Goal: Task Accomplishment & Management: Manage account settings

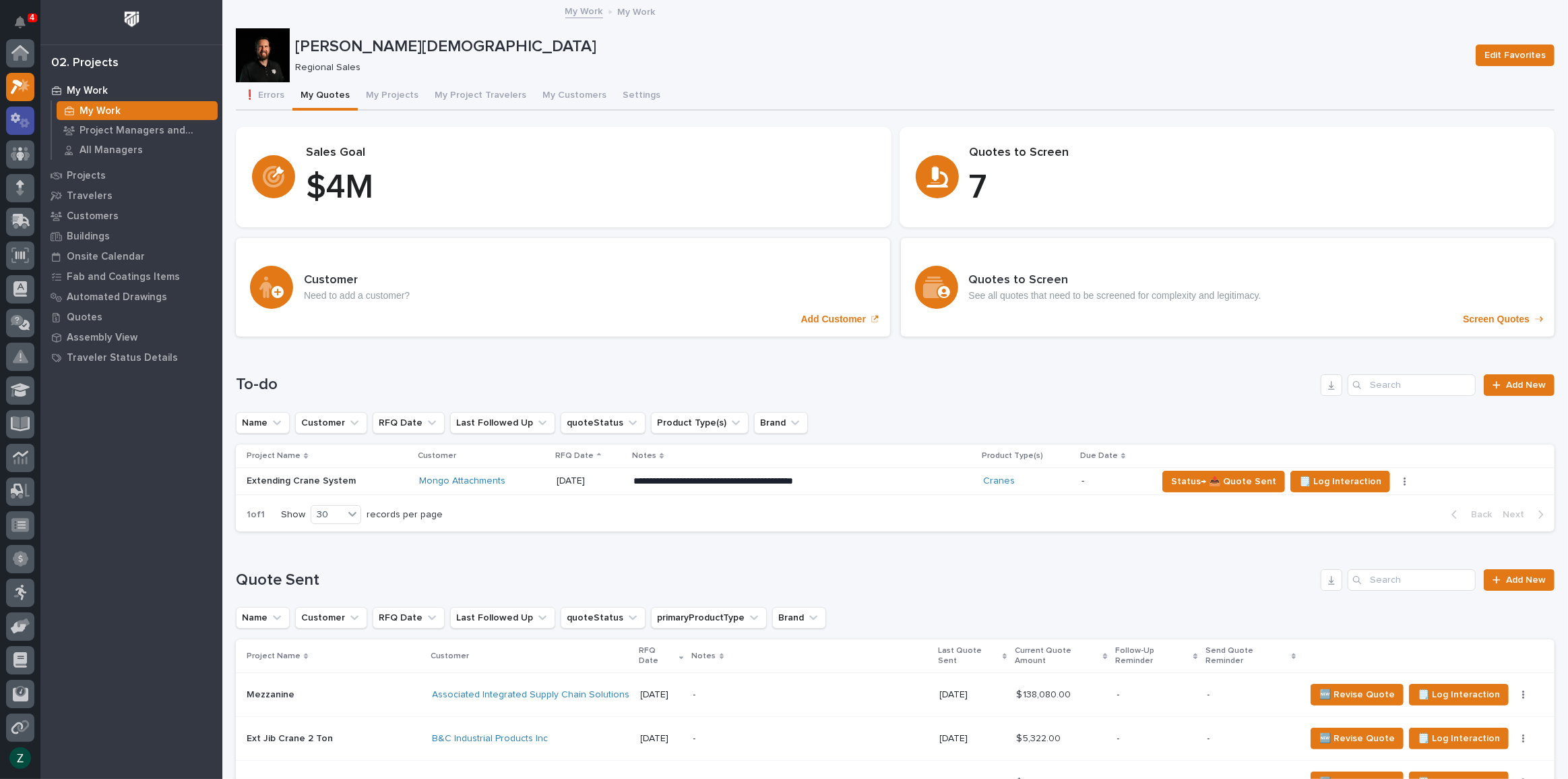
click at [19, 118] on icon at bounding box center [20, 120] width 19 height 15
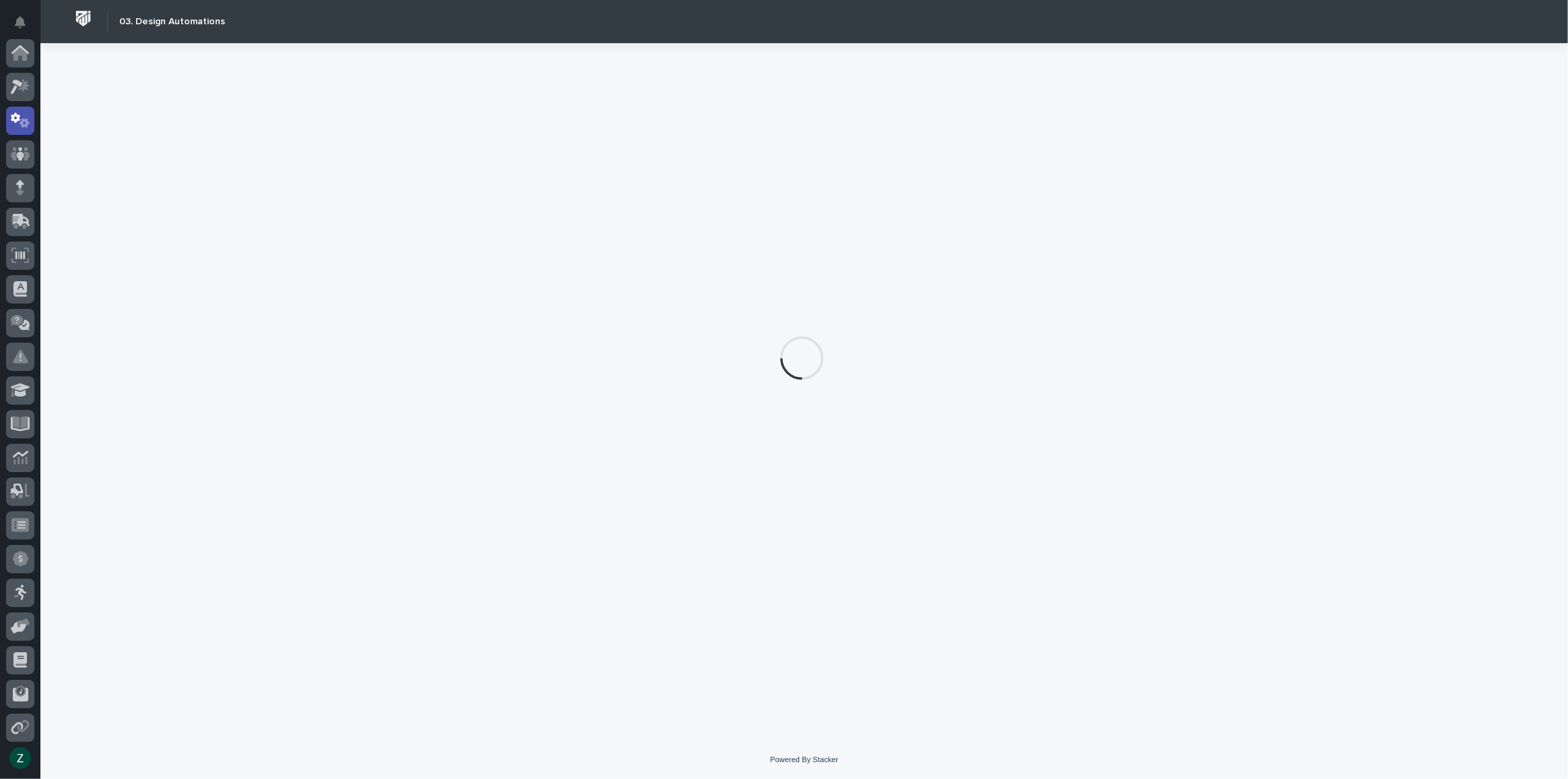
scroll to position [68, 0]
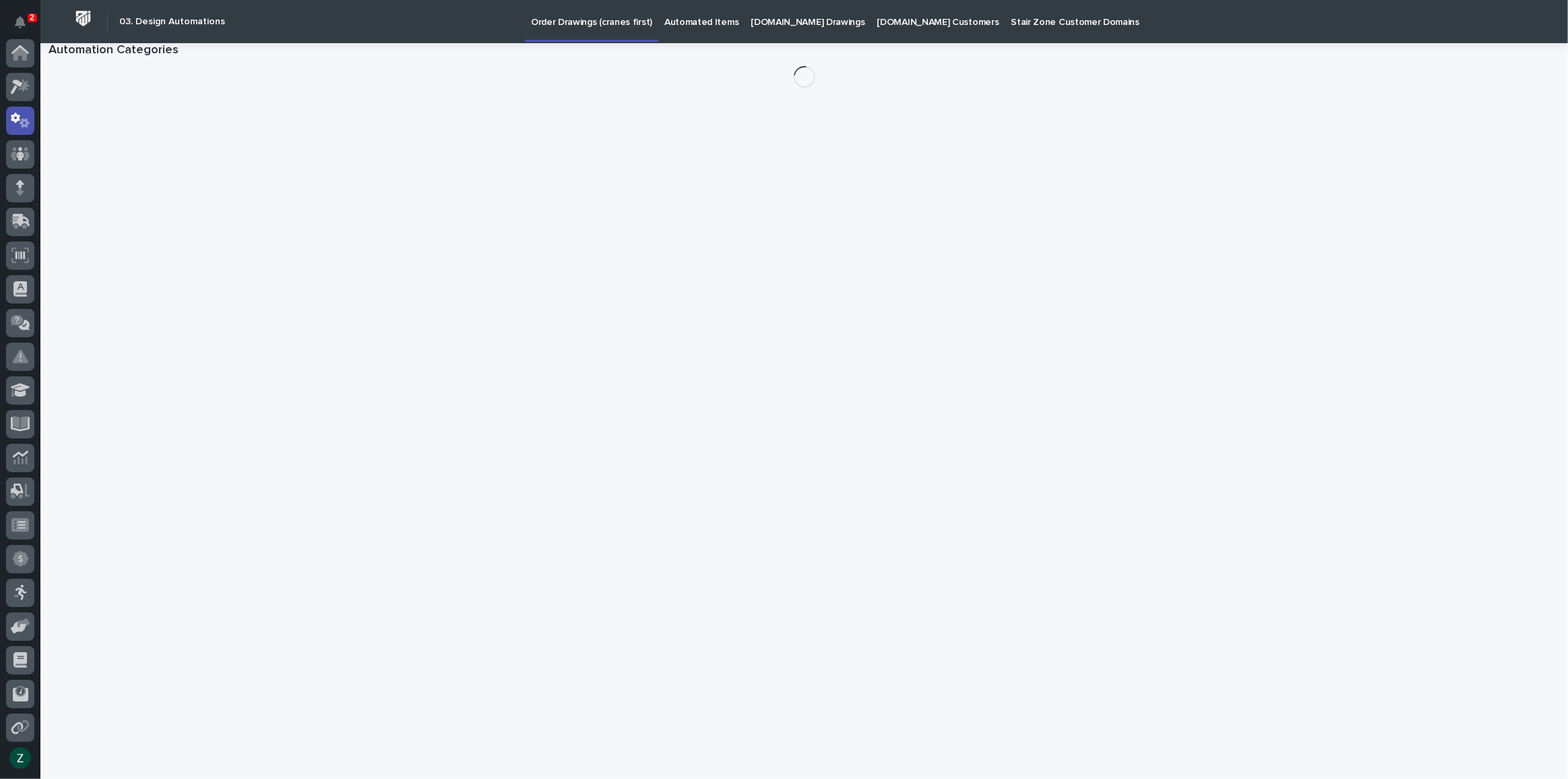
scroll to position [68, 0]
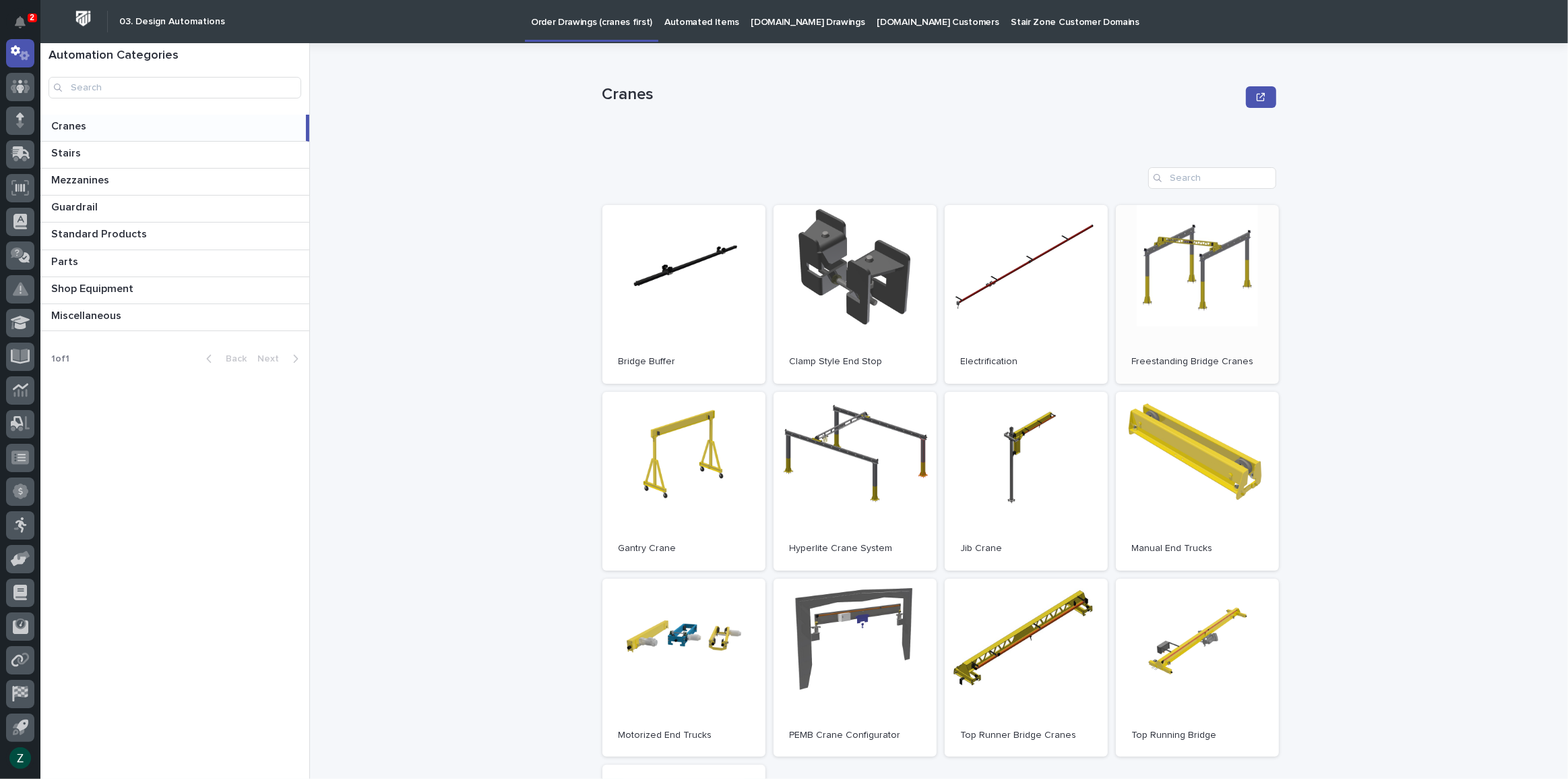
click at [1194, 281] on link "Open" at bounding box center [1196, 294] width 163 height 178
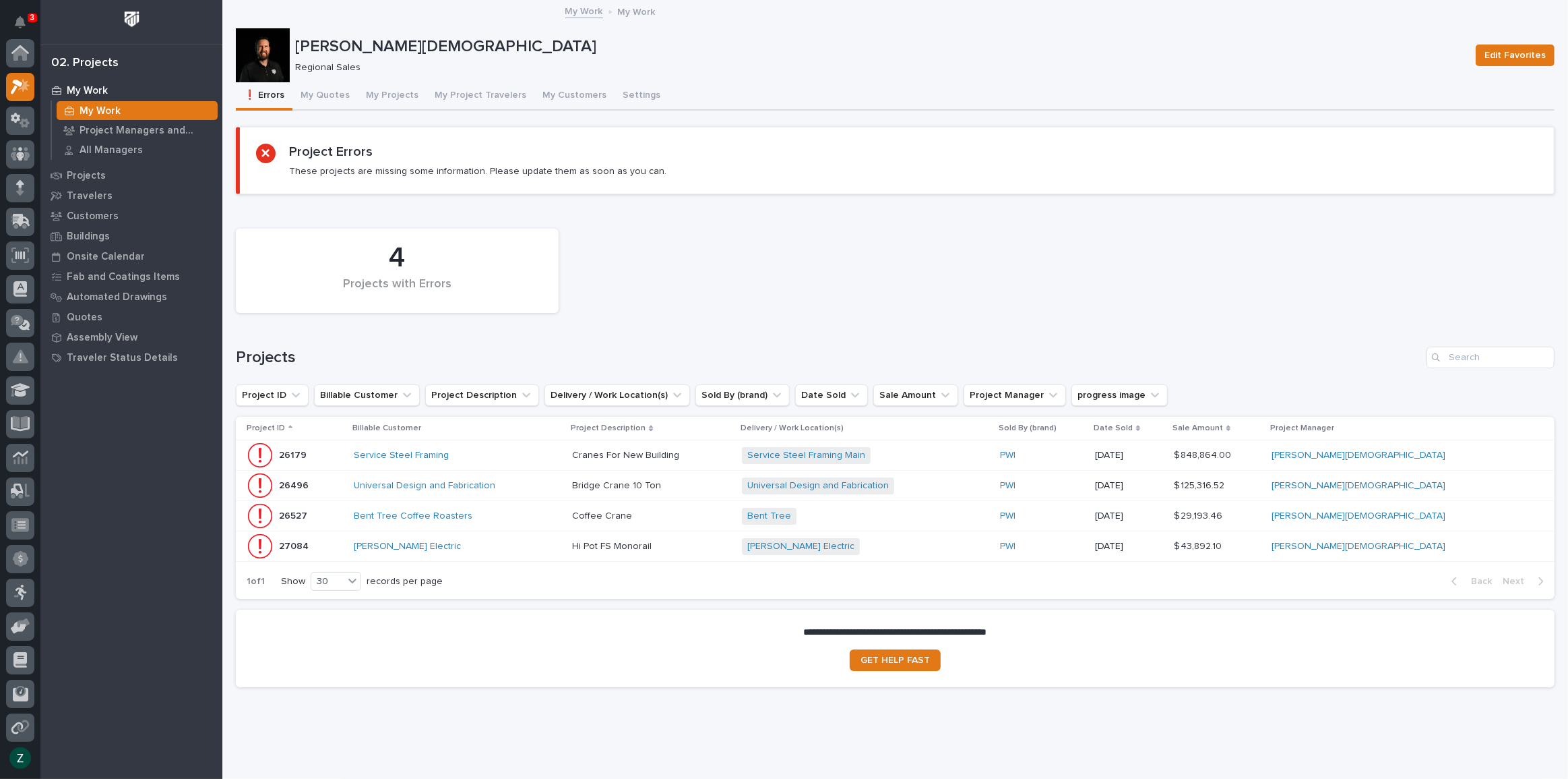
drag, startPoint x: 1370, startPoint y: 0, endPoint x: 1152, endPoint y: 45, distance: 222.6
click at [1152, 45] on p "[PERSON_NAME][DEMOGRAPHIC_DATA]" at bounding box center [879, 46] width 1169 height 19
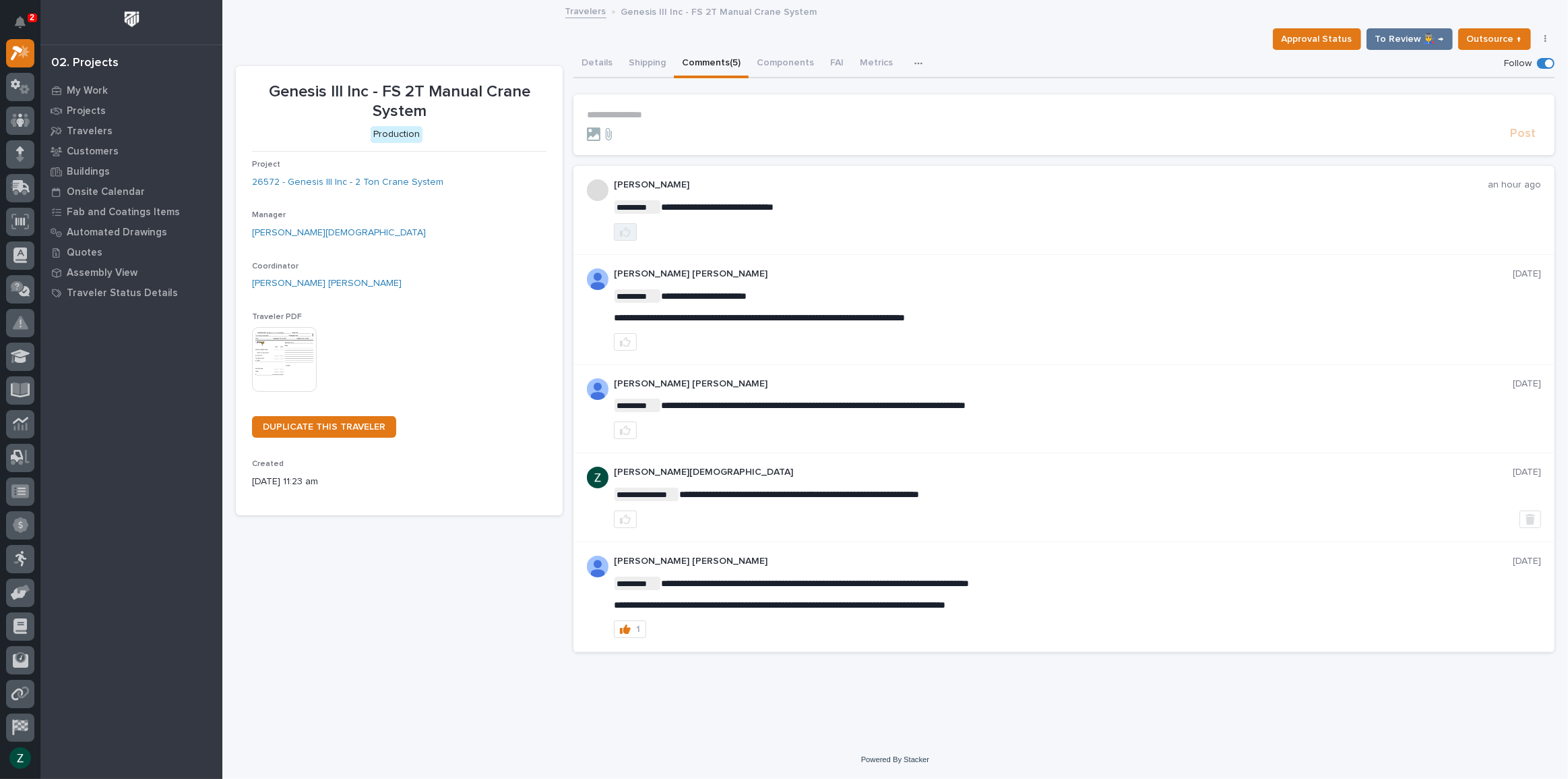
click at [619, 228] on button "button" at bounding box center [625, 232] width 23 height 18
click at [602, 59] on button "Details" at bounding box center [597, 64] width 47 height 29
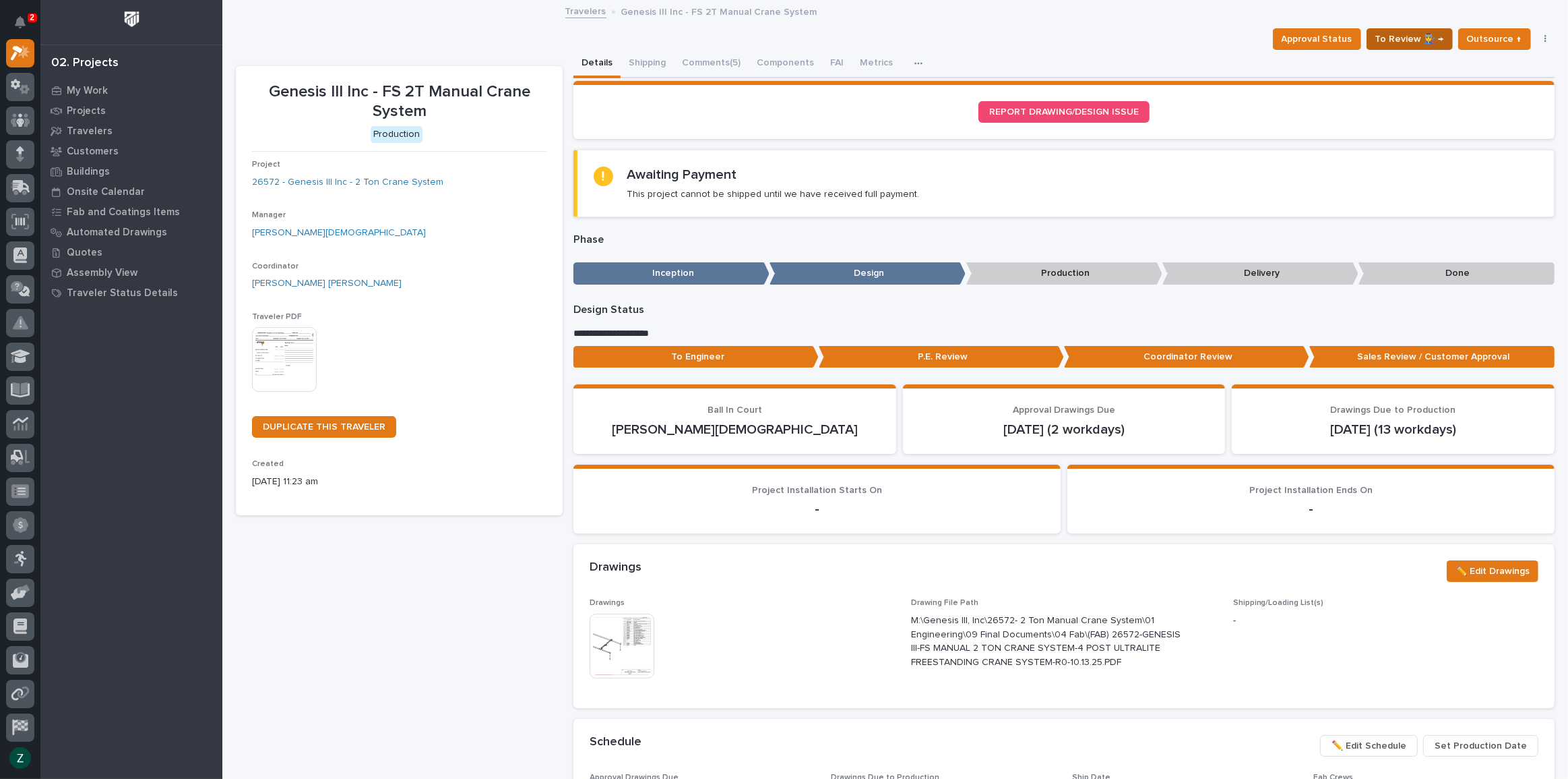
click at [1403, 38] on span "To Review 👨‍🏭 →" at bounding box center [1409, 39] width 68 height 16
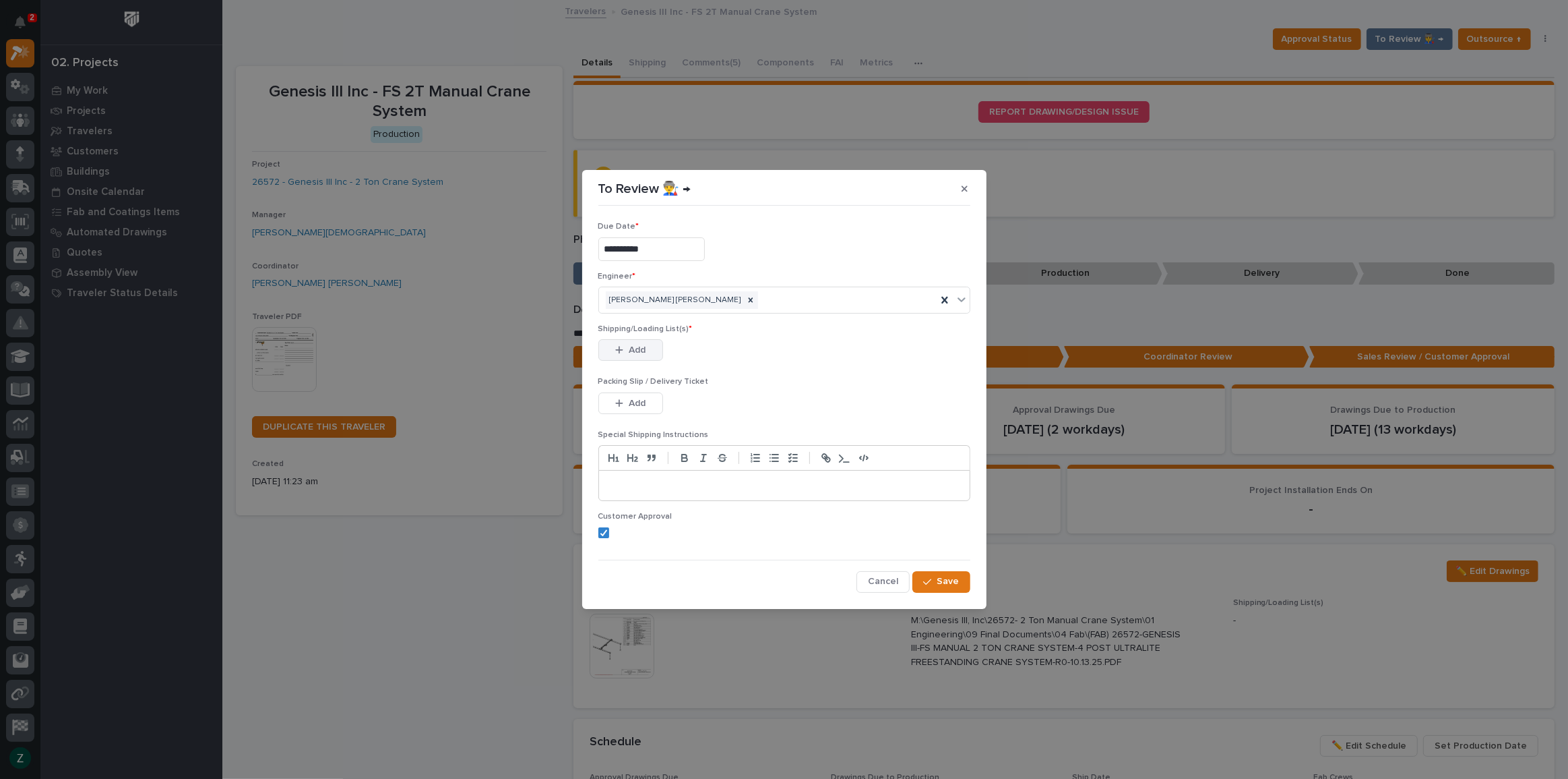
click at [649, 342] on button "Add" at bounding box center [631, 350] width 65 height 22
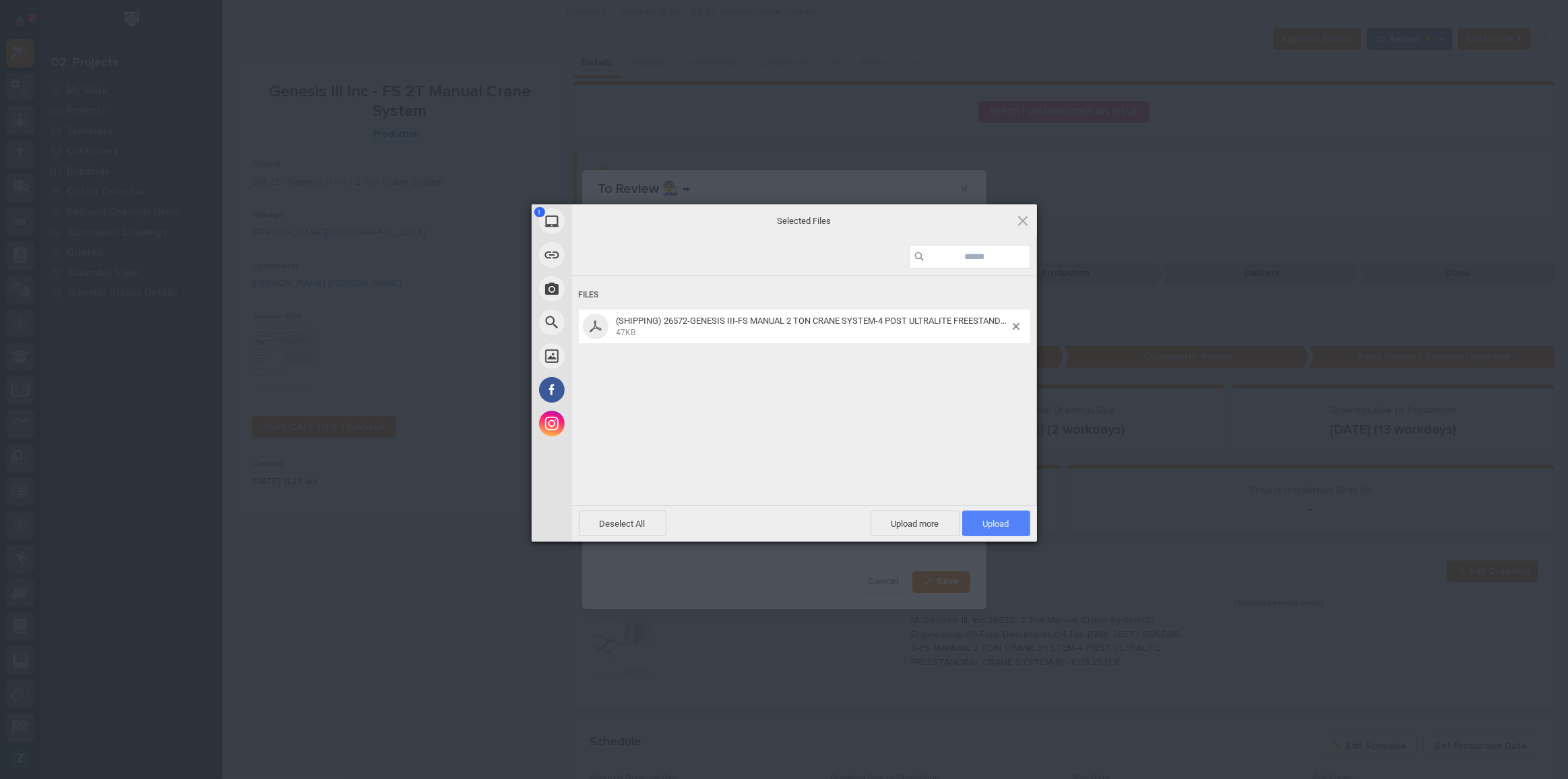
click at [983, 519] on span "Upload 1" at bounding box center [996, 524] width 26 height 10
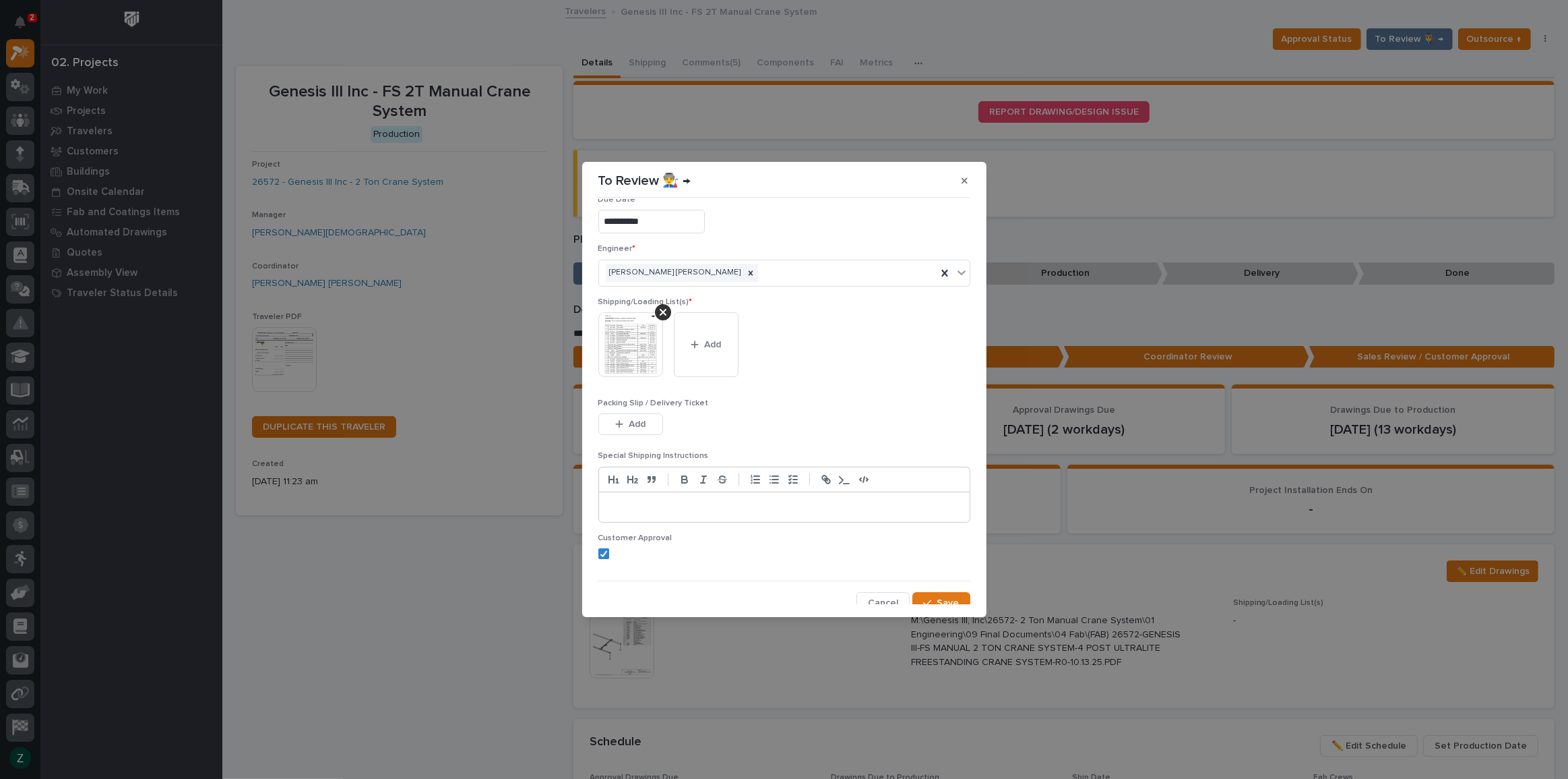
scroll to position [27, 0]
click at [930, 586] on button "Save" at bounding box center [941, 595] width 57 height 22
